Goal: Navigation & Orientation: Find specific page/section

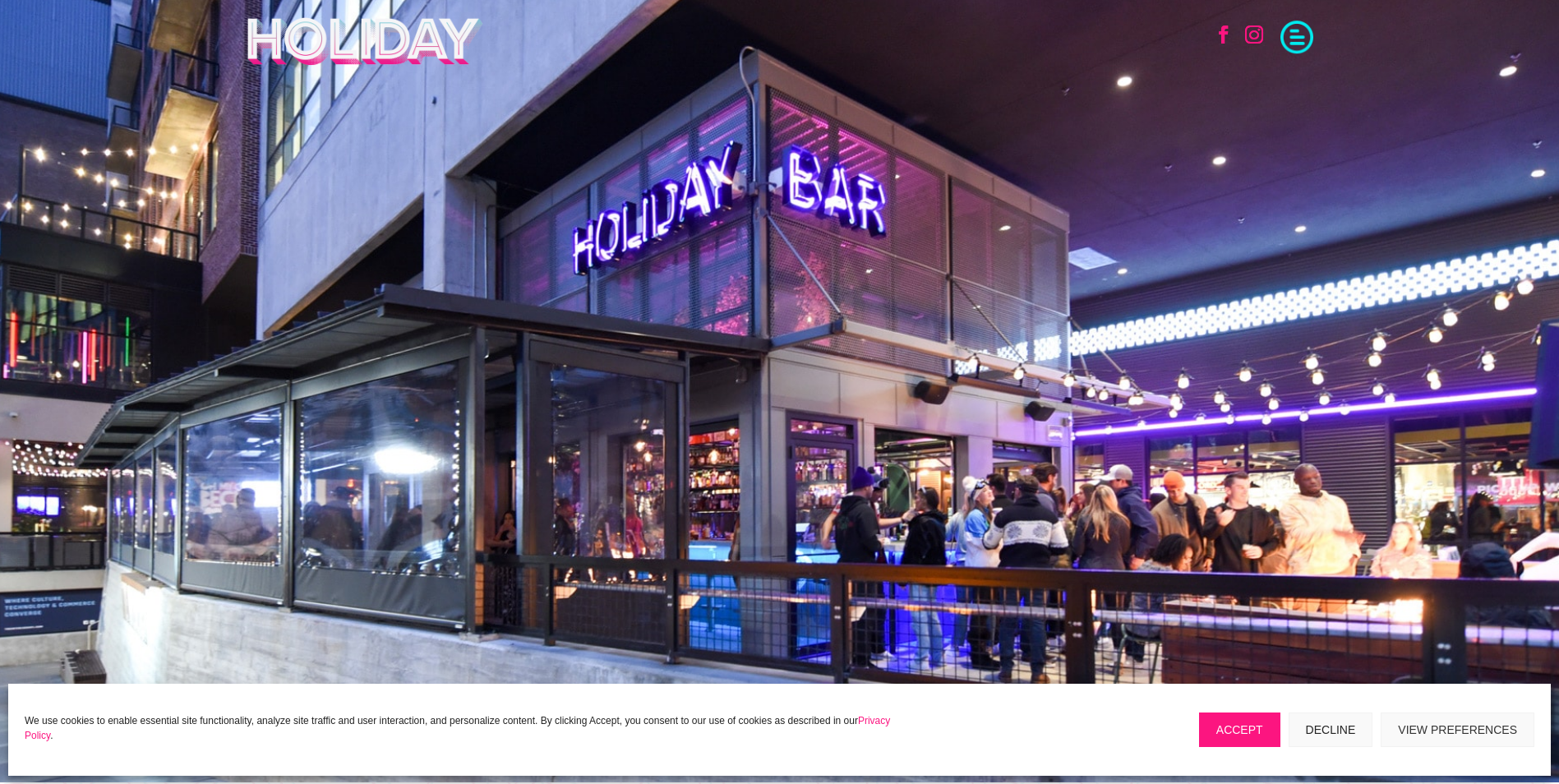
click at [1299, 36] on span at bounding box center [1297, 36] width 33 height 33
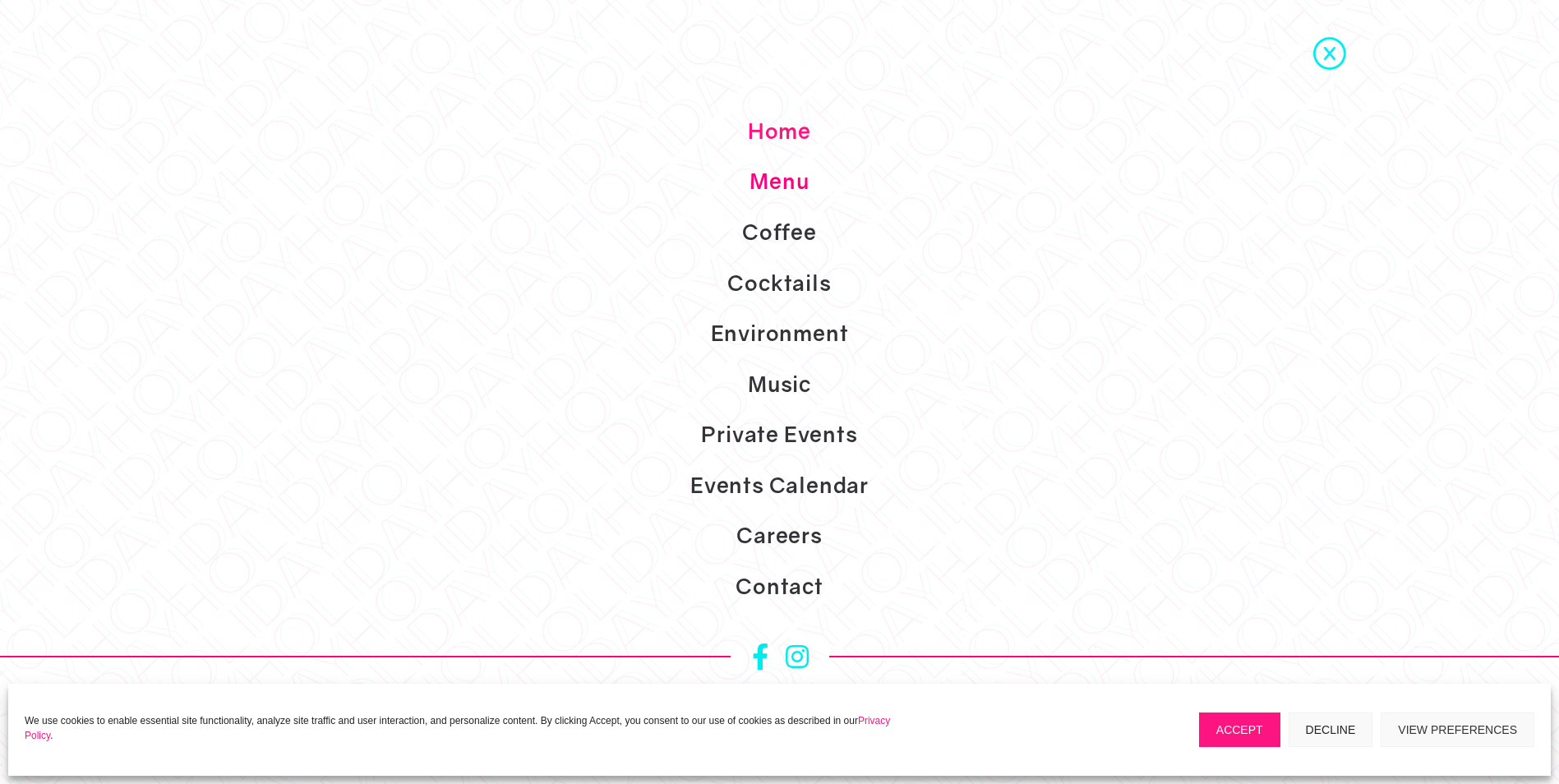
click at [789, 171] on link "Menu" at bounding box center [779, 182] width 1559 height 51
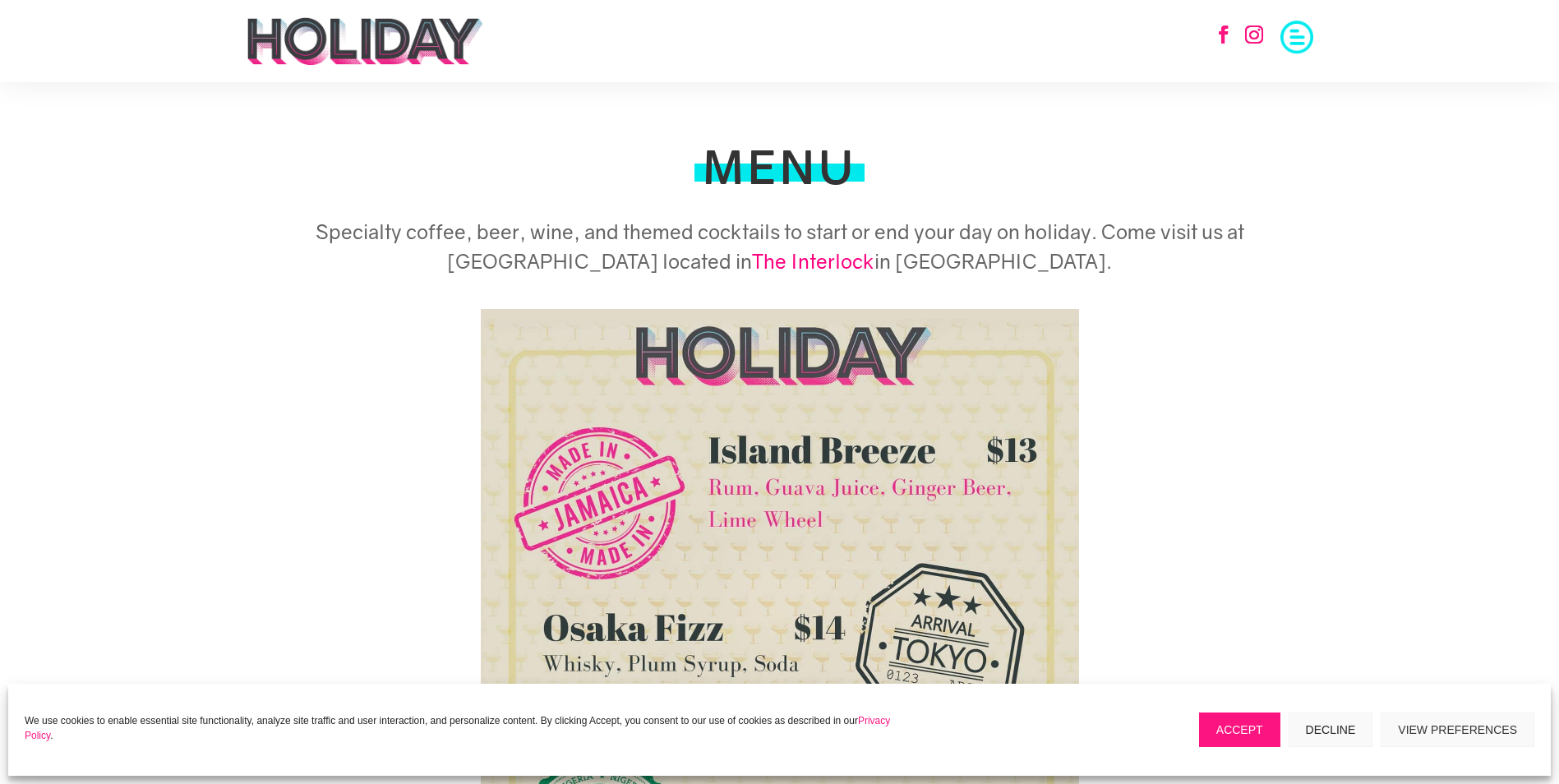
click at [1293, 31] on span at bounding box center [1297, 36] width 33 height 33
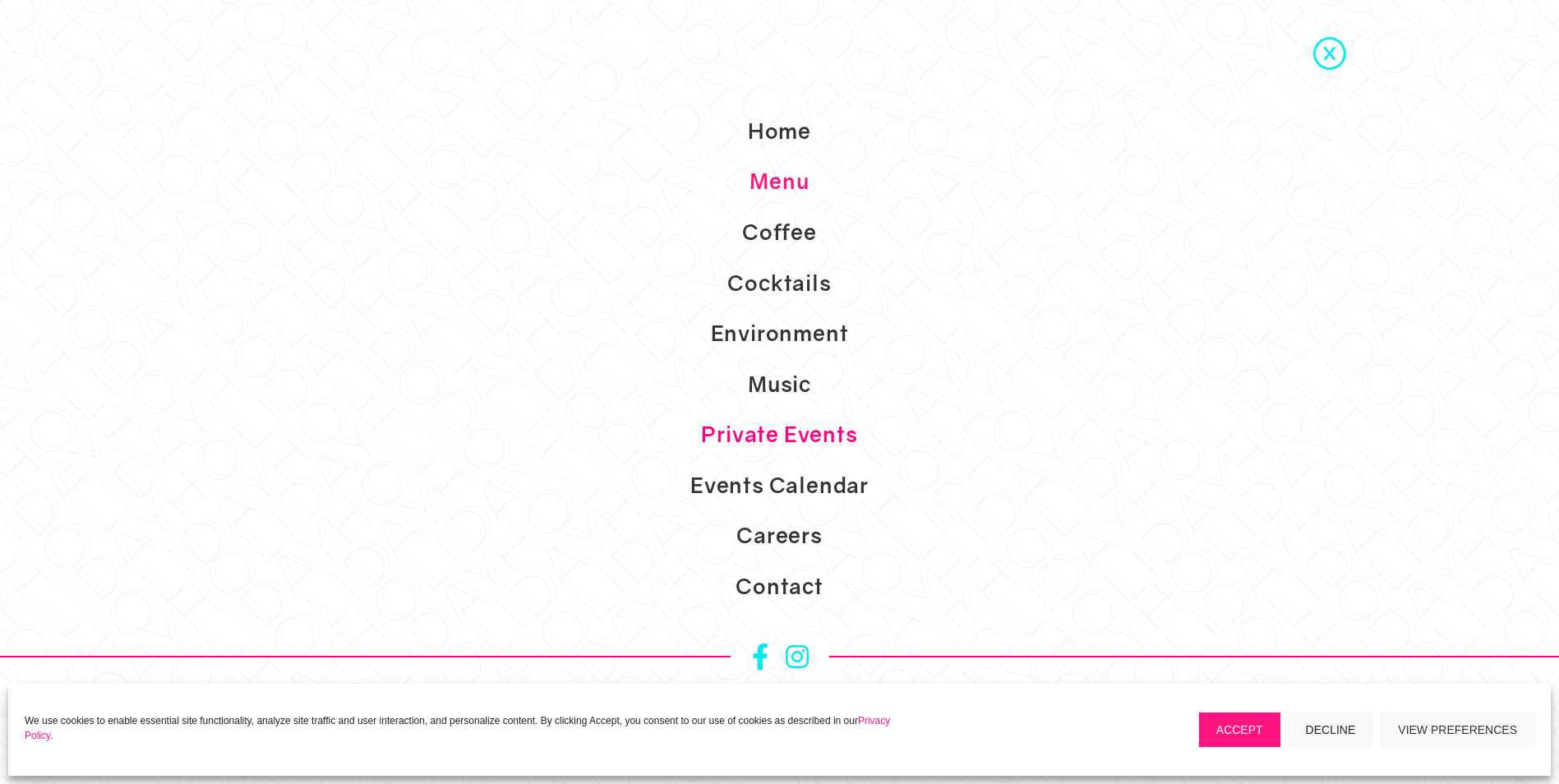
click at [811, 420] on link "Private Events" at bounding box center [779, 435] width 1559 height 51
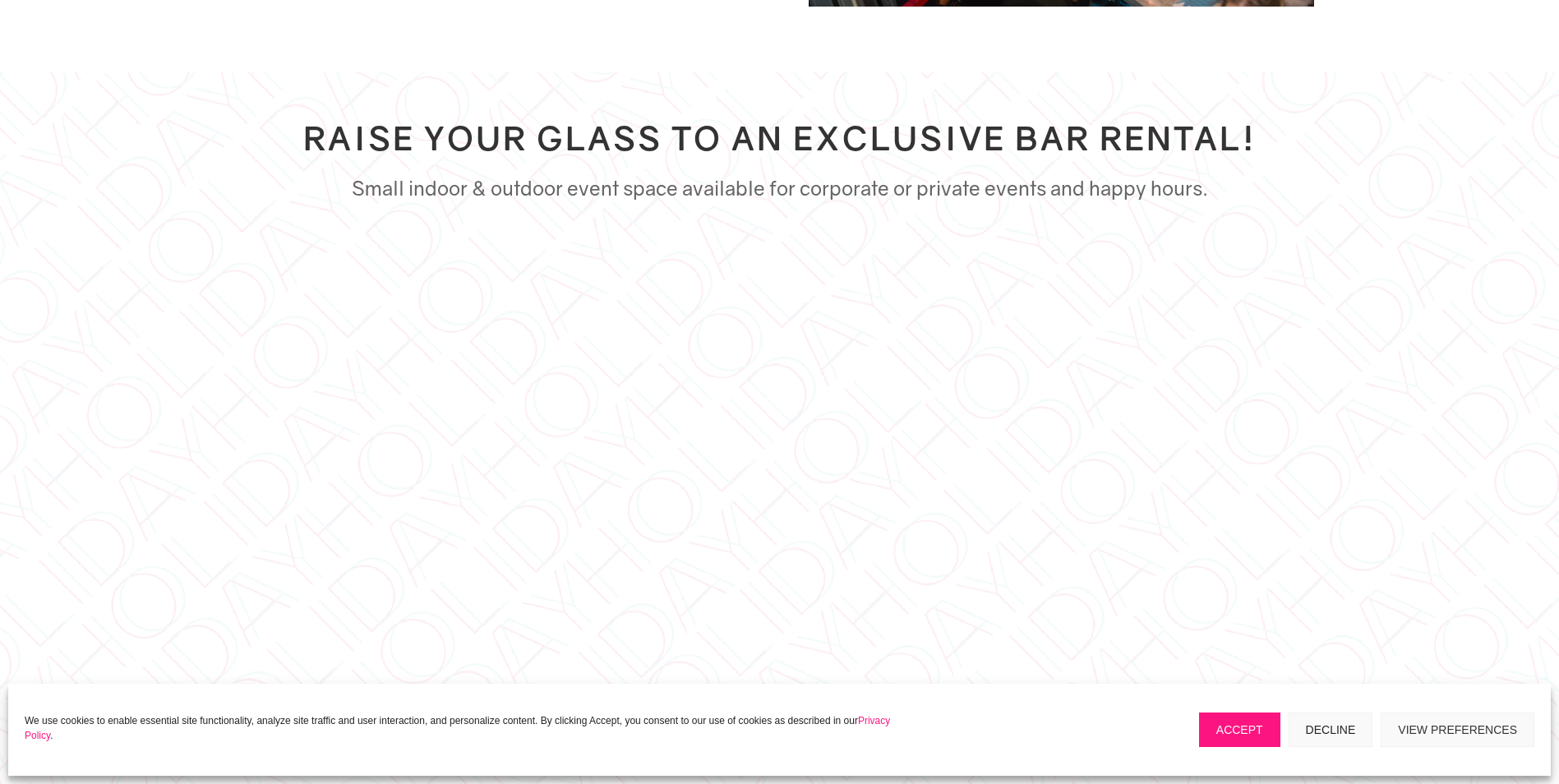
scroll to position [4683, 0]
